Goal: Check status

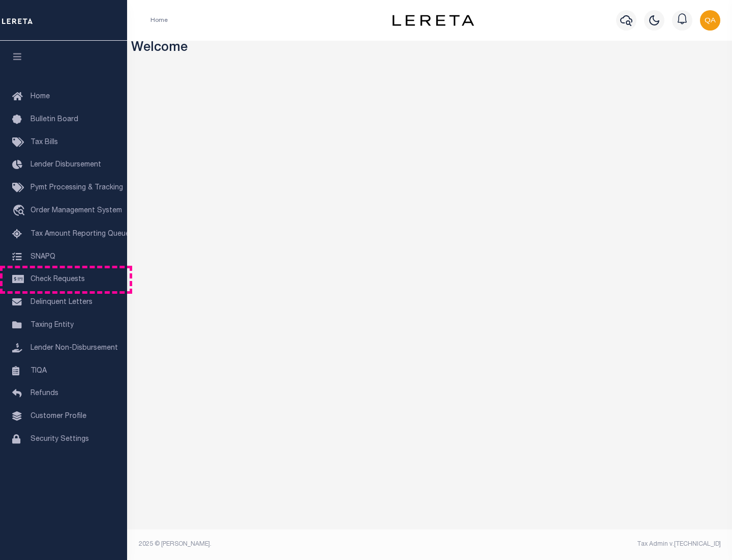
click at [64, 279] on span "Check Requests" at bounding box center [58, 279] width 54 height 7
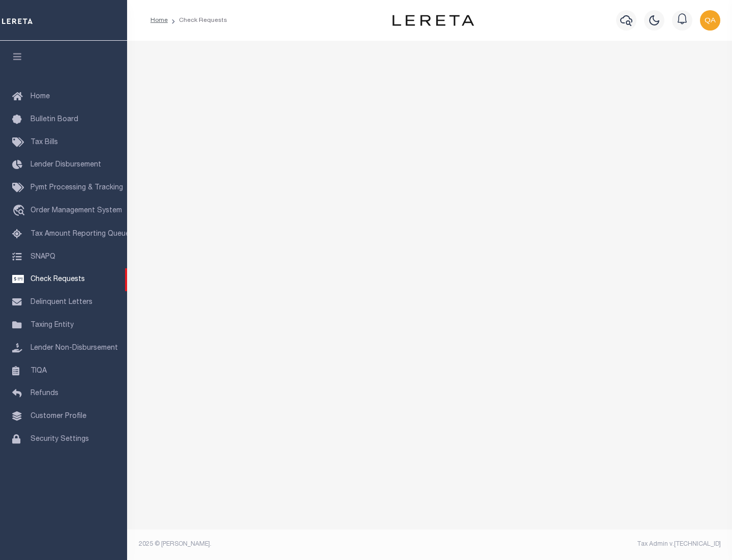
select select "50"
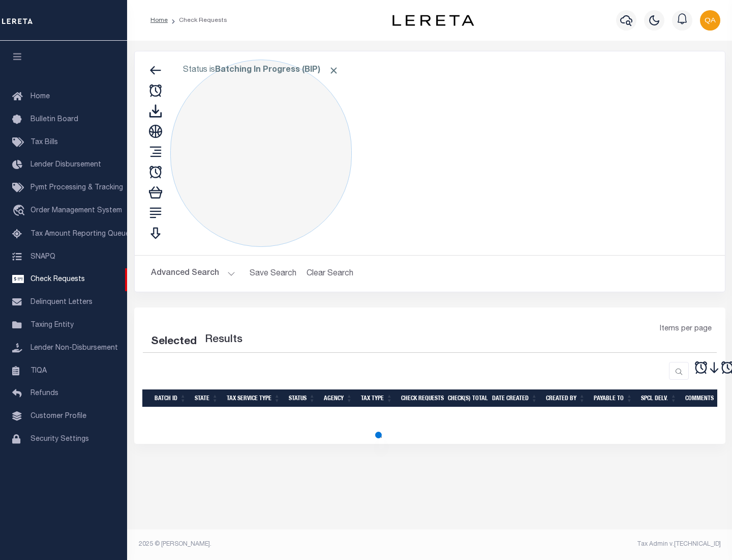
select select "50"
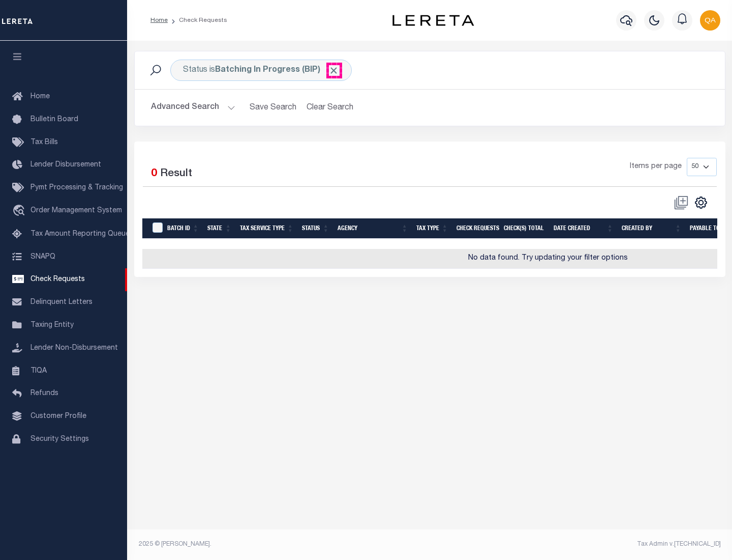
click at [334, 70] on span "Click to Remove" at bounding box center [334, 70] width 11 height 11
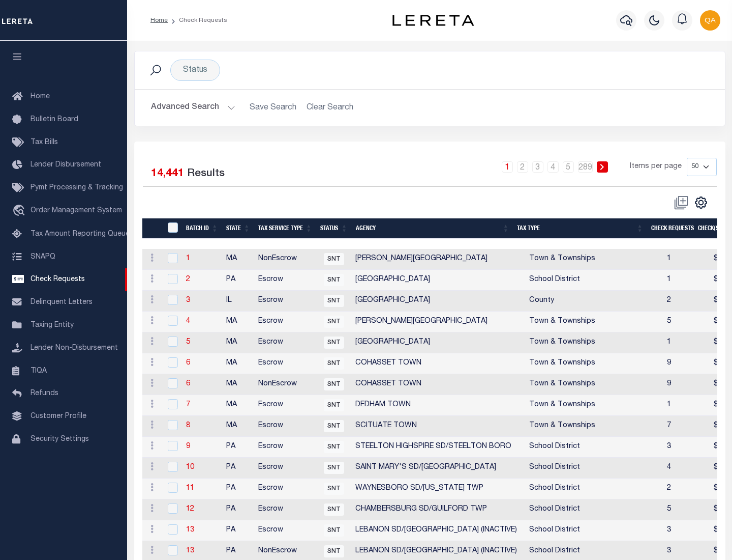
scroll to position [490, 0]
